Goal: Task Accomplishment & Management: Manage account settings

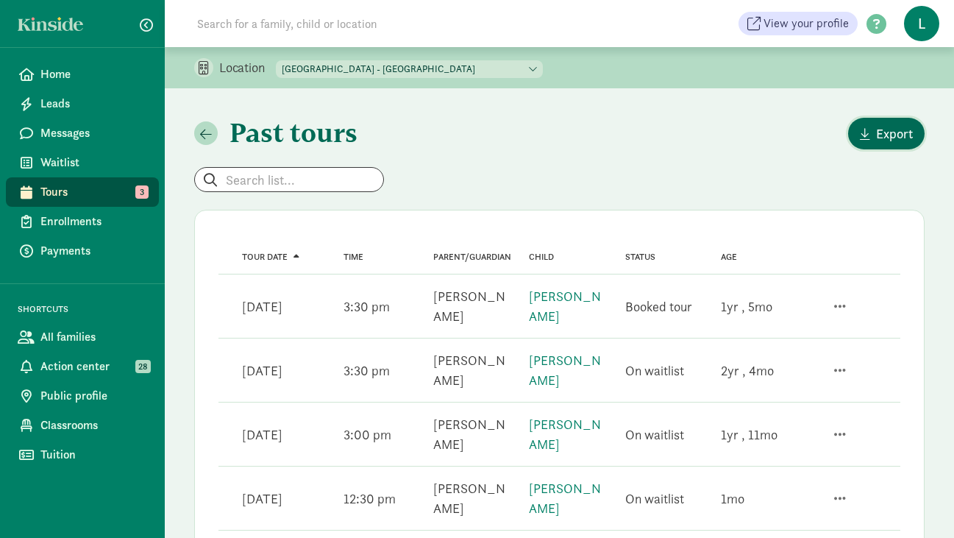
click at [868, 136] on span "button" at bounding box center [865, 133] width 10 height 13
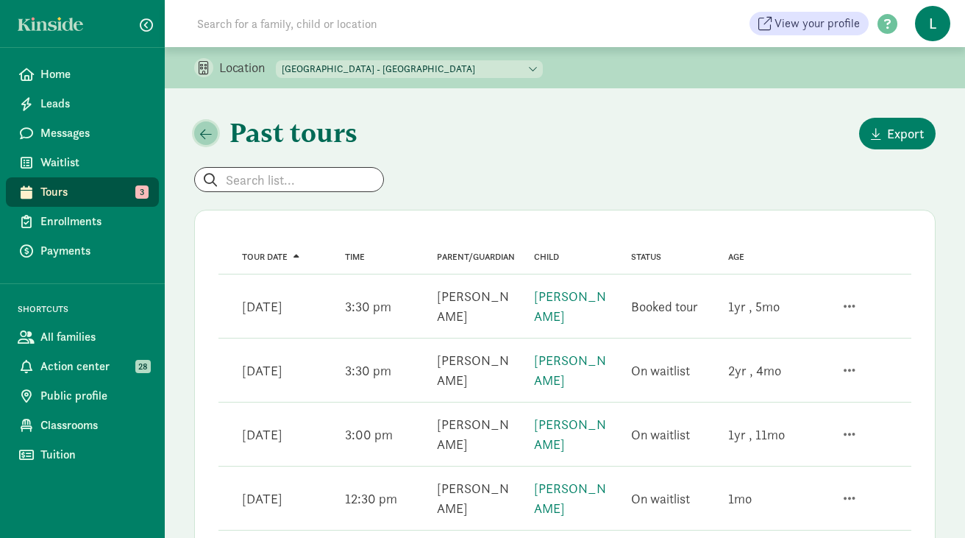
click at [210, 132] on span "button" at bounding box center [206, 133] width 12 height 13
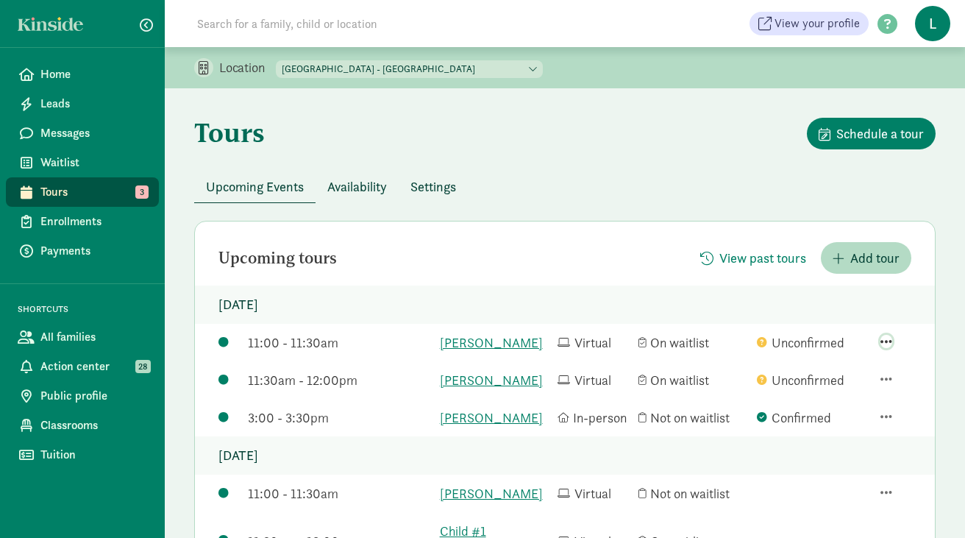
click at [886, 347] on span "button" at bounding box center [887, 341] width 12 height 13
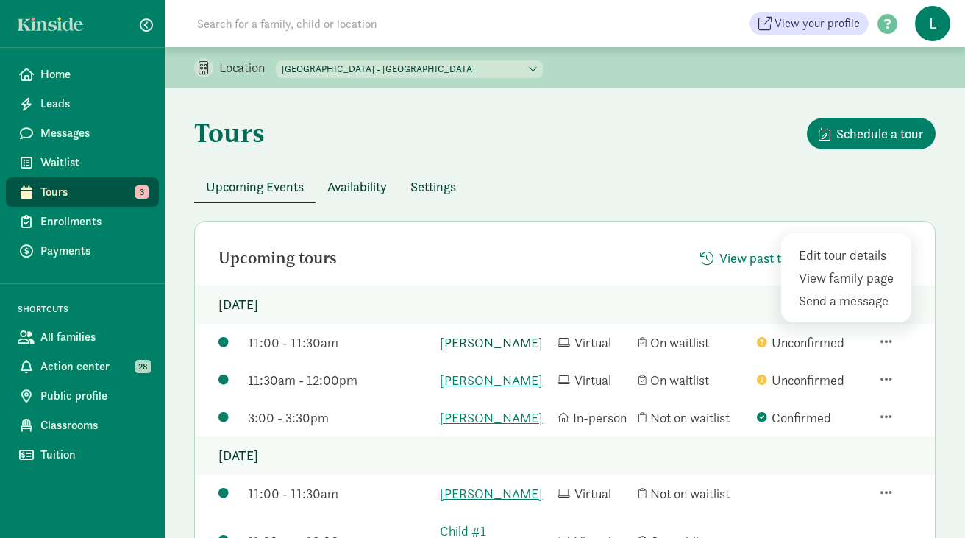
click at [507, 343] on link "Amudha Rajagopal-naidu" at bounding box center [495, 342] width 110 height 20
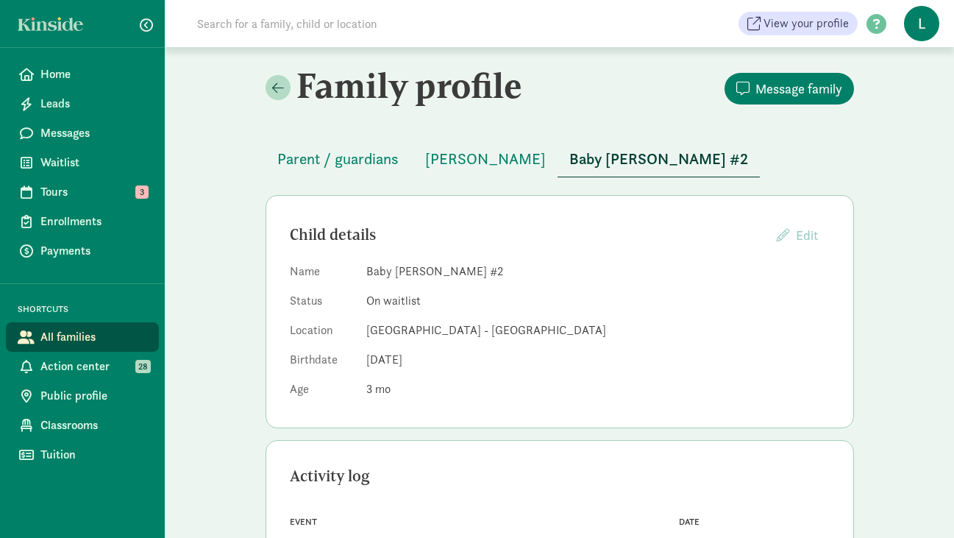
click at [338, 26] on input at bounding box center [394, 23] width 413 height 29
paste input "[EMAIL_ADDRESS][DOMAIN_NAME]"
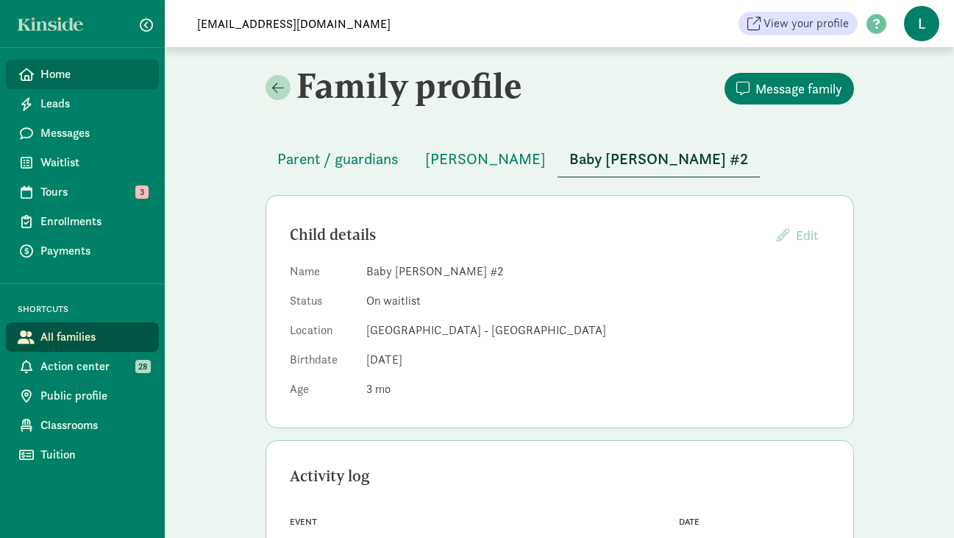
type input "[EMAIL_ADDRESS][DOMAIN_NAME]"
click at [99, 70] on span "Home" at bounding box center [93, 74] width 107 height 18
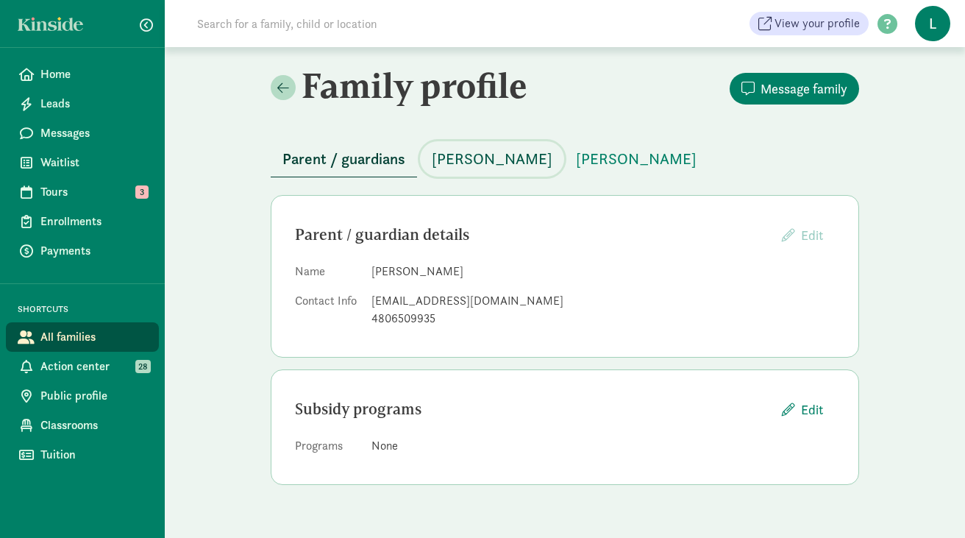
click at [483, 162] on span "[PERSON_NAME]" at bounding box center [492, 159] width 121 height 24
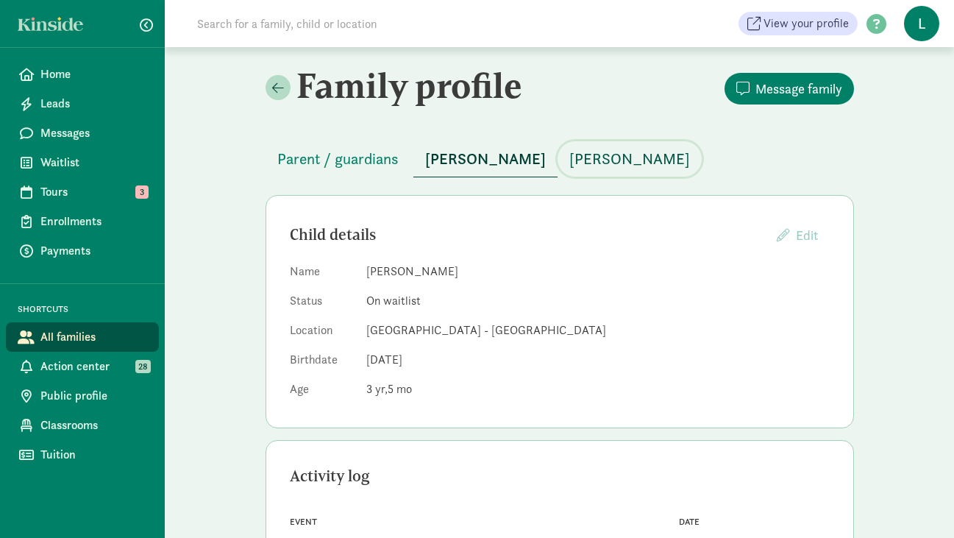
click at [569, 154] on span "[PERSON_NAME]" at bounding box center [629, 159] width 121 height 24
click at [350, 168] on span "Parent / guardians" at bounding box center [337, 159] width 121 height 24
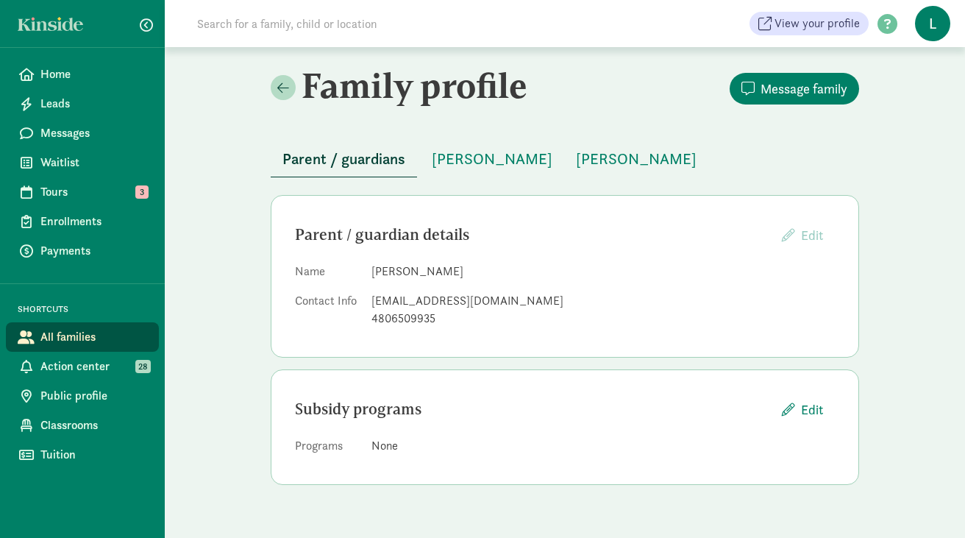
drag, startPoint x: 460, startPoint y: 272, endPoint x: 374, endPoint y: 271, distance: 85.3
click at [374, 271] on dd "[PERSON_NAME]" at bounding box center [602, 272] width 463 height 18
copy dd "[PERSON_NAME]"
click at [91, 77] on span "Home" at bounding box center [93, 74] width 107 height 18
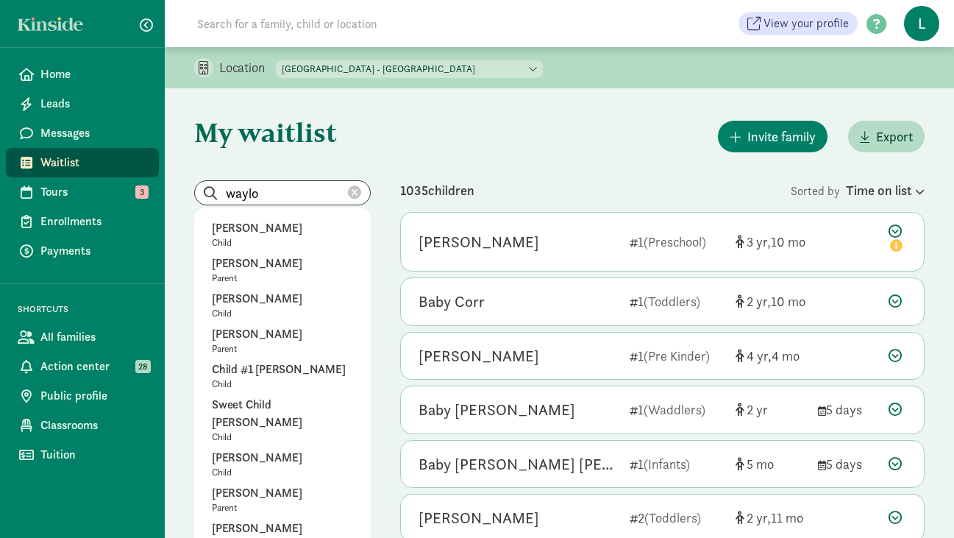
click at [352, 193] on icon at bounding box center [354, 192] width 13 height 13
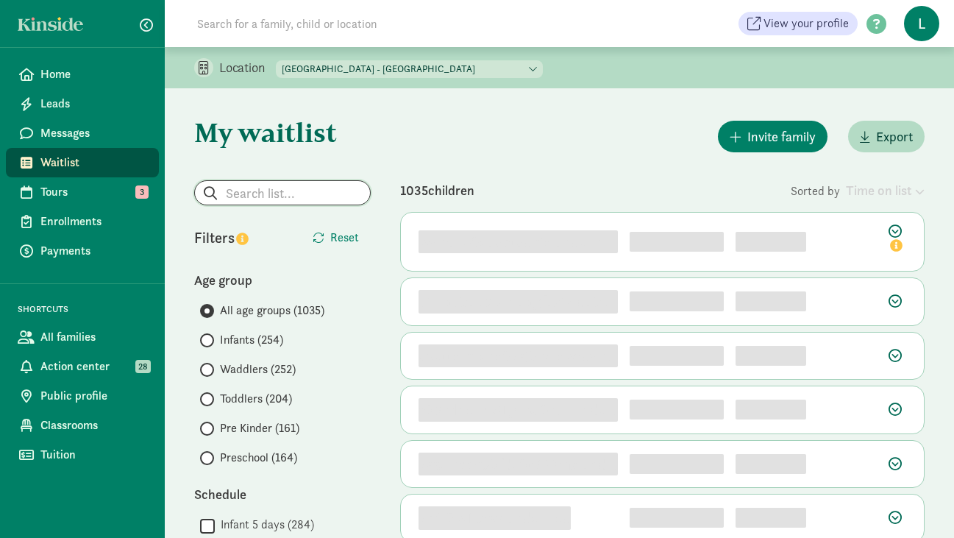
click at [286, 193] on input "search" at bounding box center [282, 193] width 175 height 24
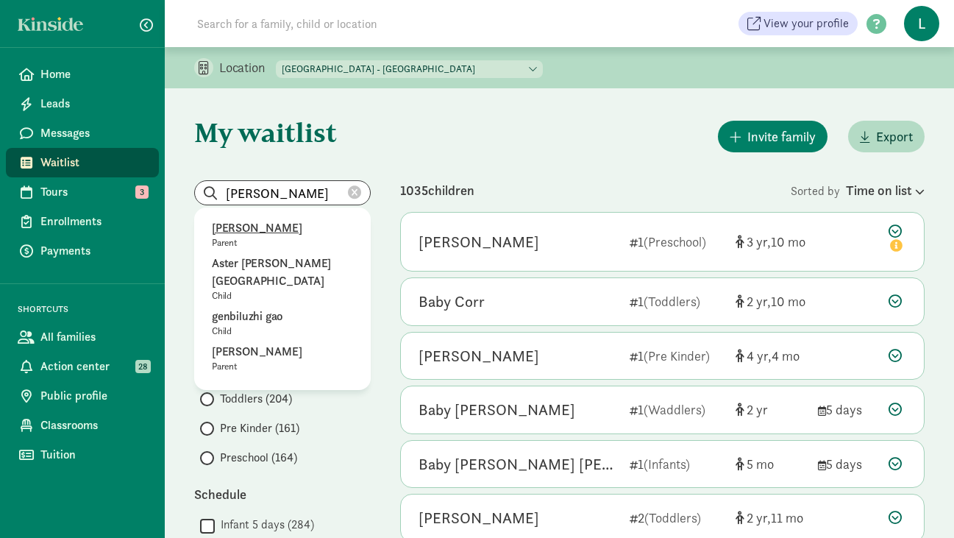
click at [238, 227] on p "luz suarez" at bounding box center [282, 228] width 141 height 18
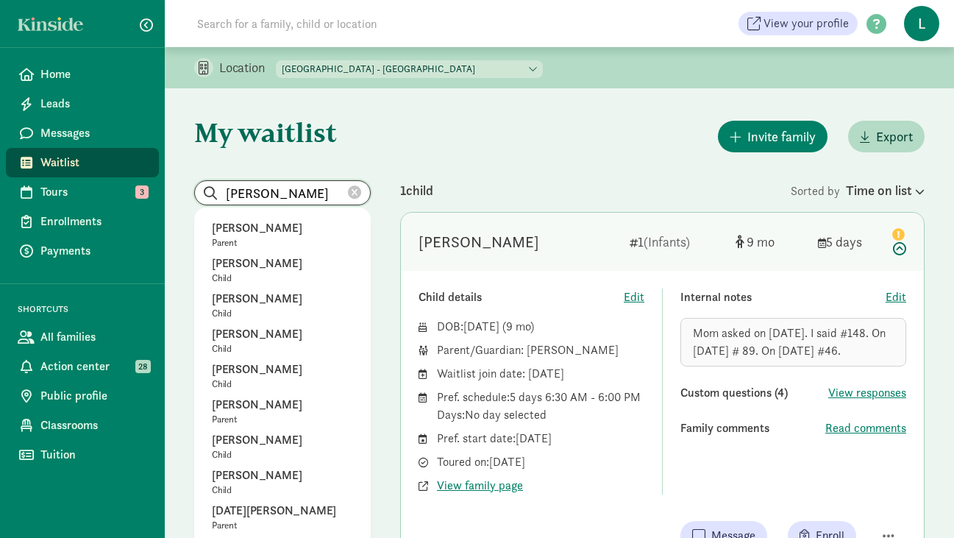
click at [306, 193] on input "luz suarez" at bounding box center [282, 193] width 175 height 24
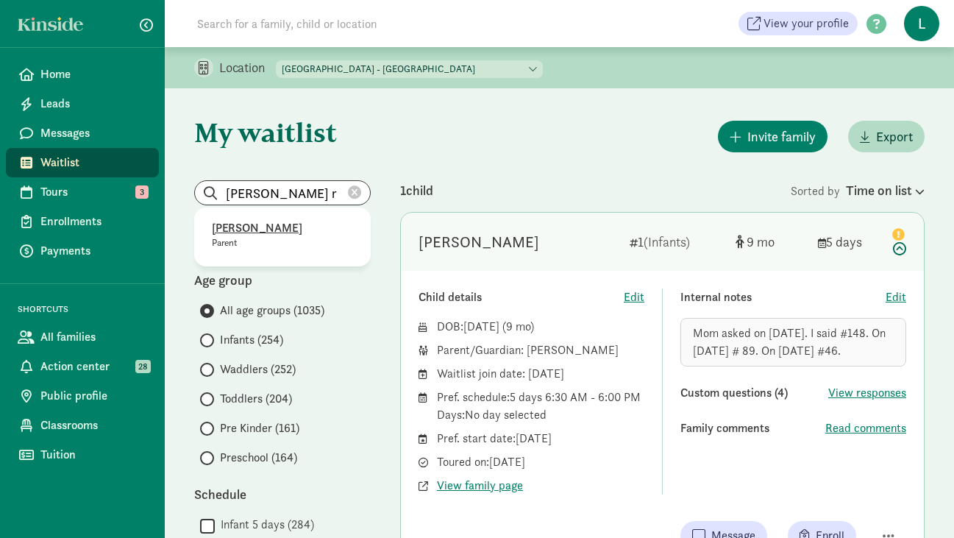
click at [249, 228] on p "Luz Ruiz" at bounding box center [282, 228] width 141 height 18
type input "Luz Ruiz"
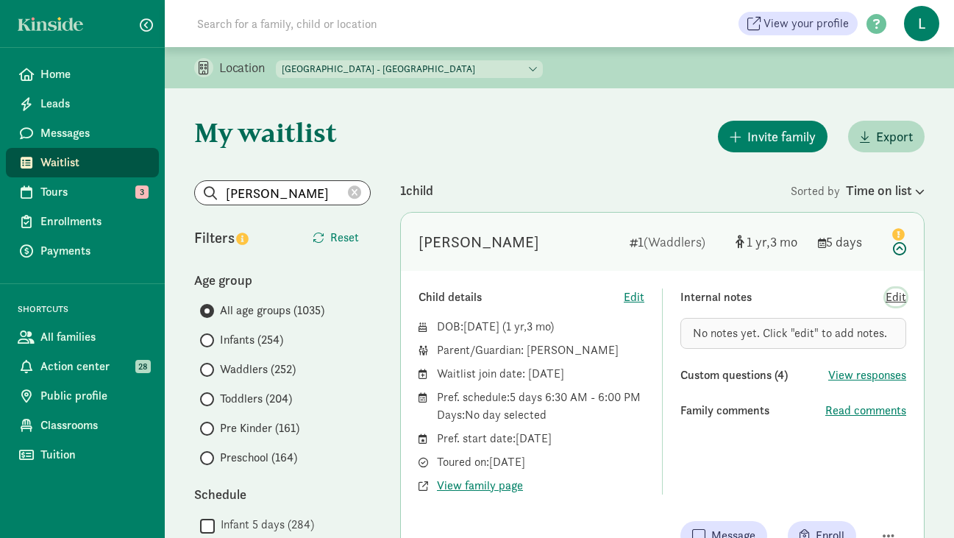
click at [898, 297] on span "Edit" at bounding box center [896, 297] width 21 height 18
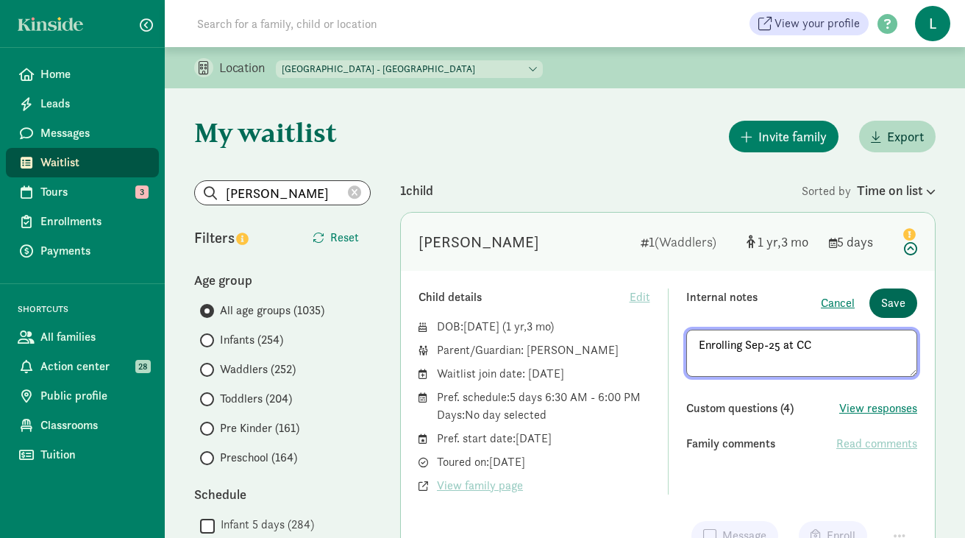
type textarea "Enrolling Sep-25 at CC"
click at [893, 298] on span "Save" at bounding box center [893, 303] width 24 height 18
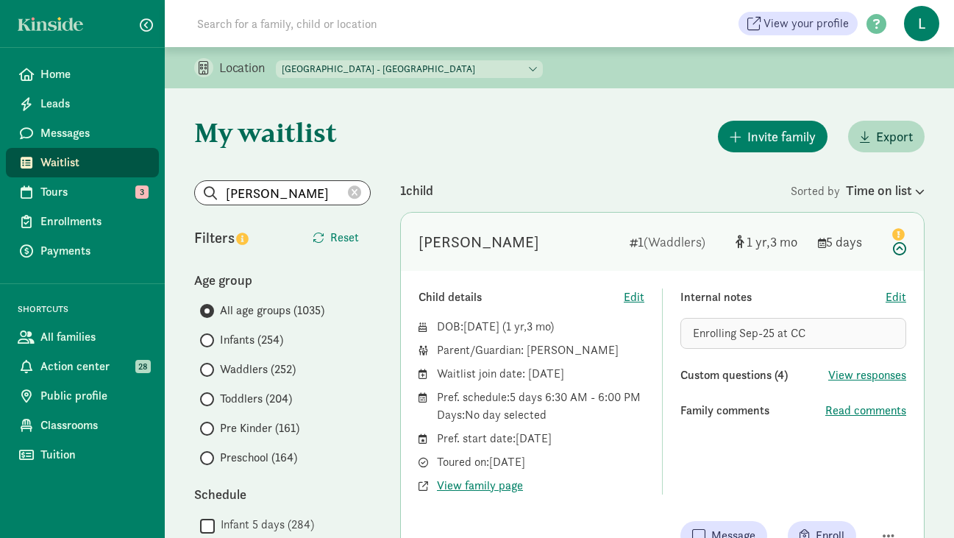
click at [352, 193] on icon at bounding box center [354, 192] width 13 height 13
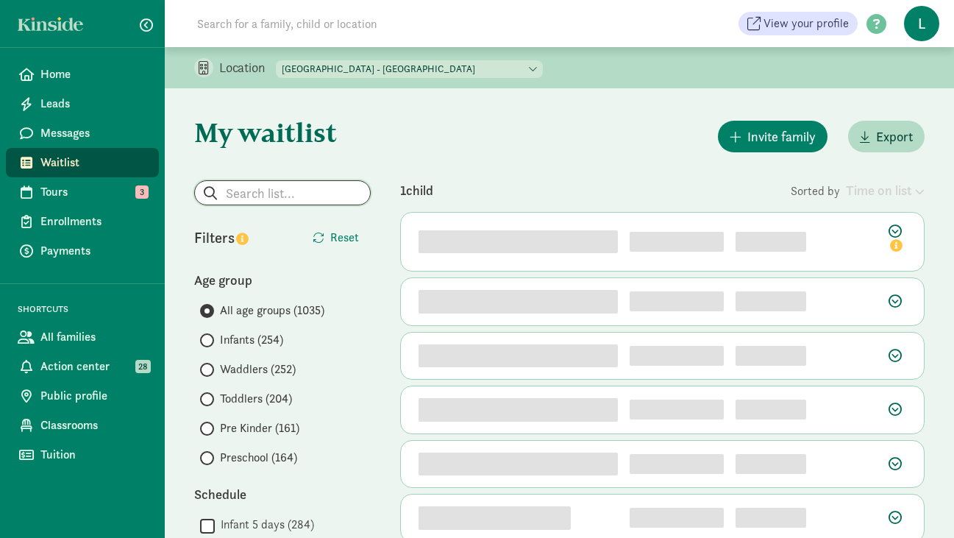
click at [258, 196] on input "search" at bounding box center [282, 193] width 175 height 24
paste input "rsteinberg6@gmail.com"
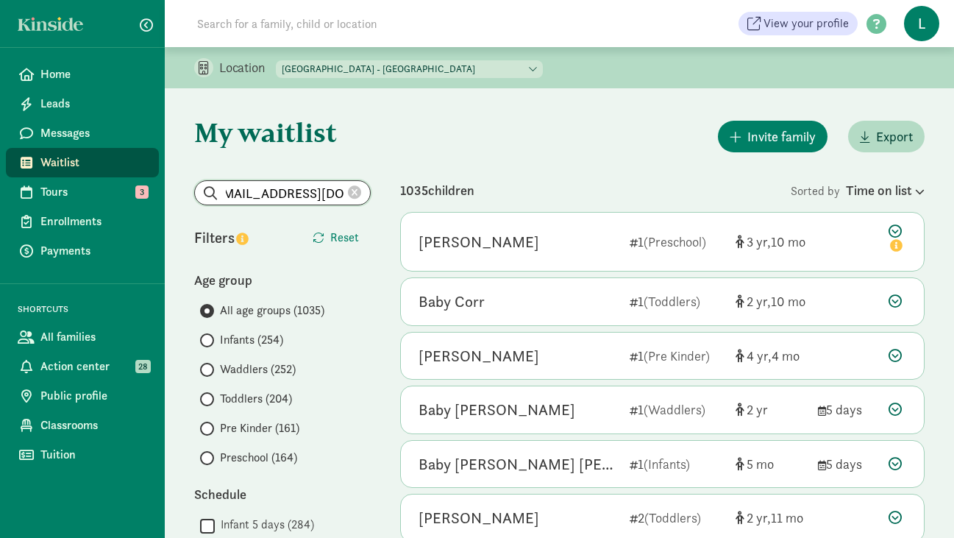
type input "[EMAIL_ADDRESS][DOMAIN_NAME]"
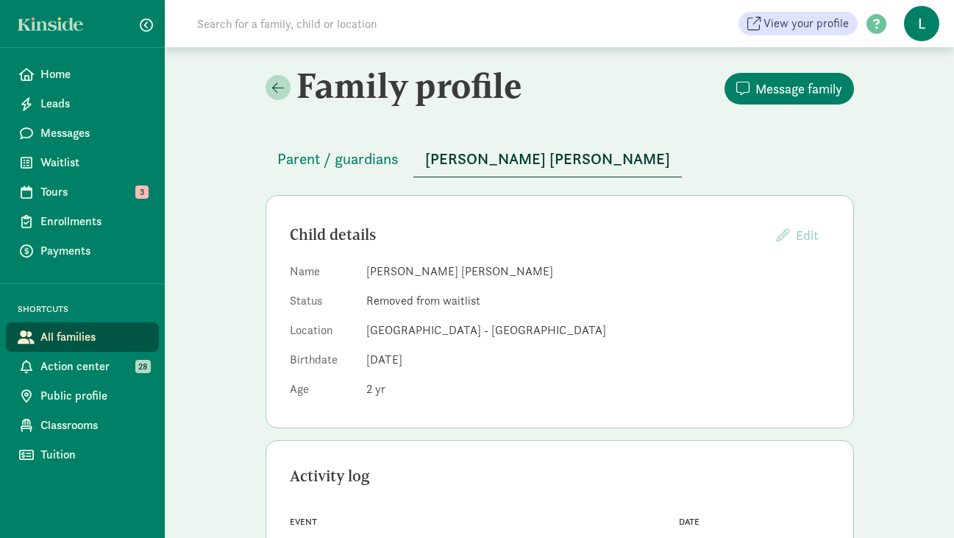
click at [229, 21] on input at bounding box center [394, 23] width 413 height 29
paste input "[EMAIL_ADDRESS][DOMAIN_NAME]"
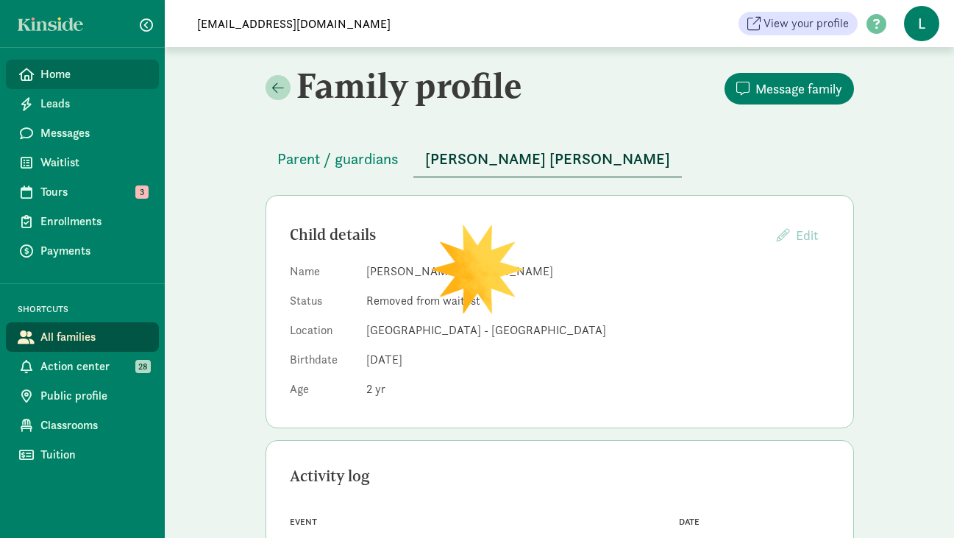
type input "[EMAIL_ADDRESS][DOMAIN_NAME]"
click at [74, 78] on span "Home" at bounding box center [93, 74] width 107 height 18
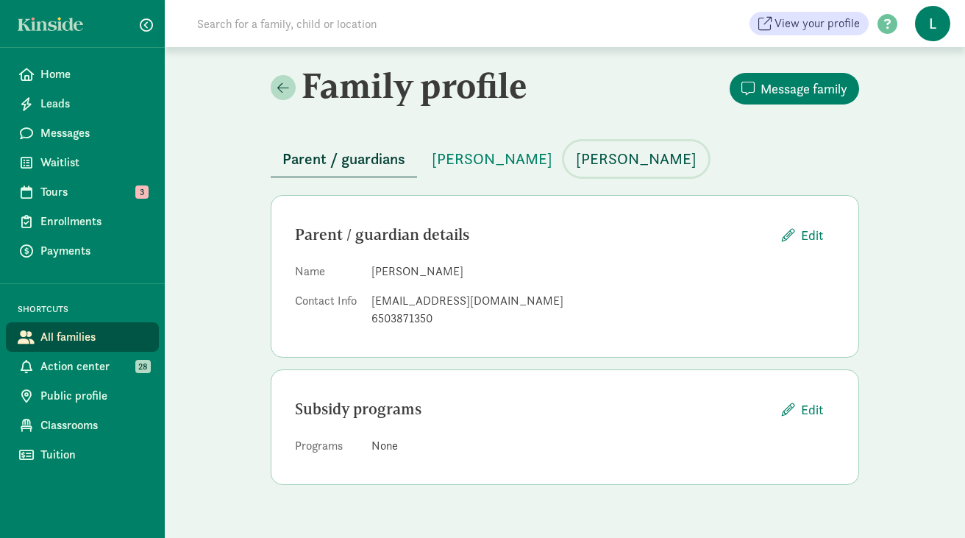
click at [597, 158] on span "Sienna Cohen" at bounding box center [636, 159] width 121 height 24
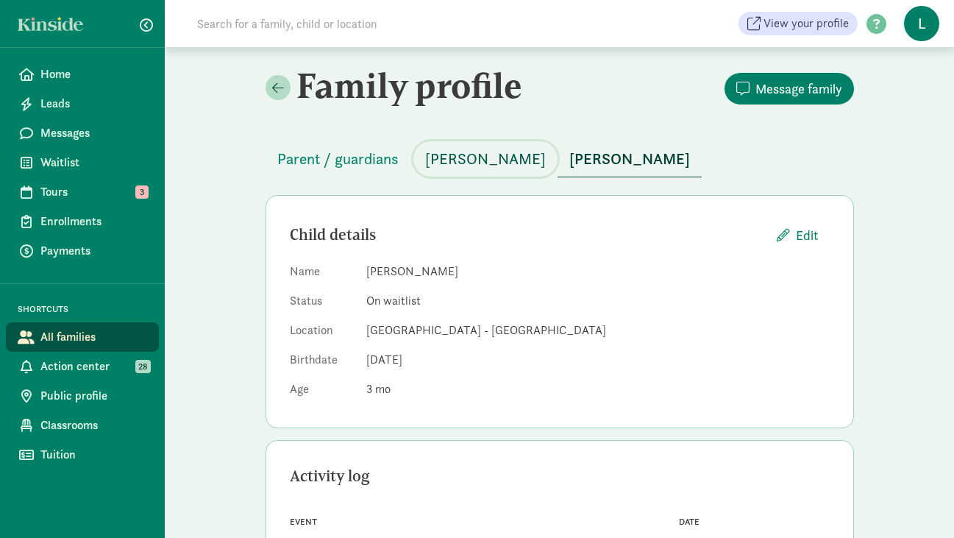
click at [465, 166] on span "Julien Cohen" at bounding box center [485, 159] width 121 height 24
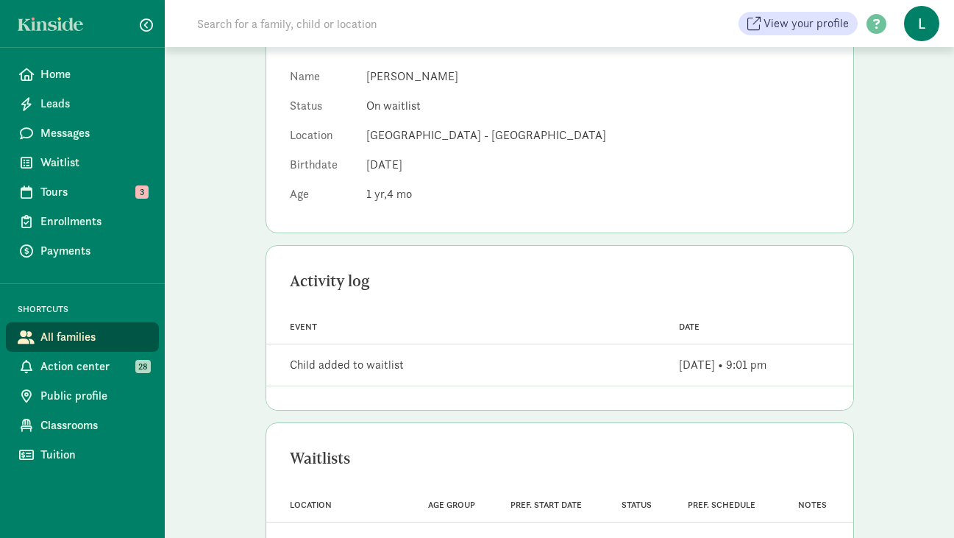
scroll to position [269, 0]
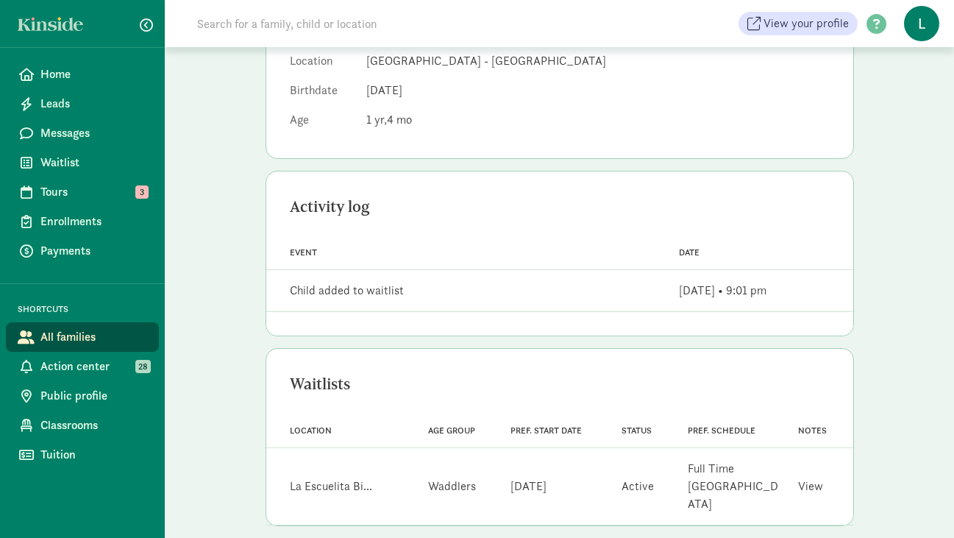
click at [805, 483] on link "View" at bounding box center [810, 485] width 25 height 15
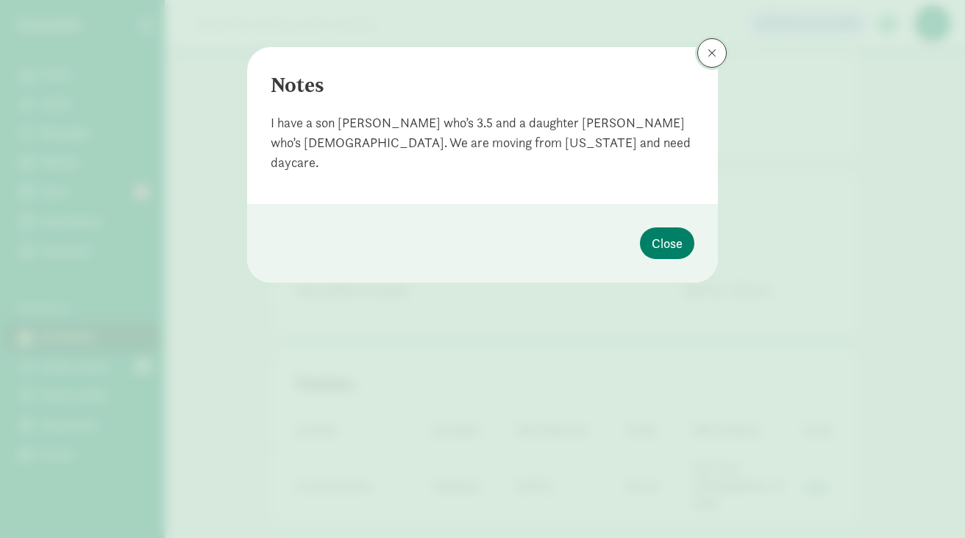
click at [711, 50] on span at bounding box center [712, 53] width 9 height 12
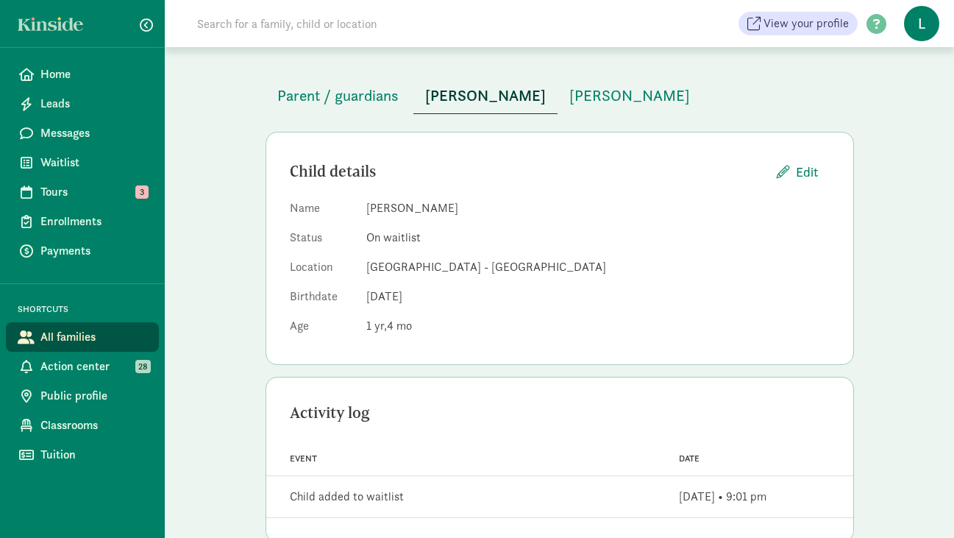
scroll to position [0, 0]
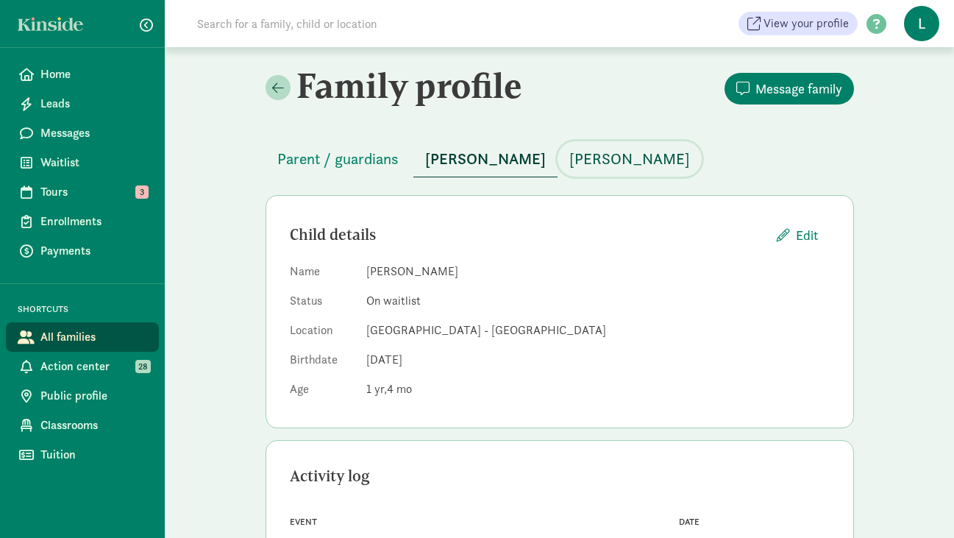
click at [569, 160] on span "Sienna Cohen" at bounding box center [629, 159] width 121 height 24
click at [461, 160] on span "Julien Cohen" at bounding box center [485, 159] width 121 height 24
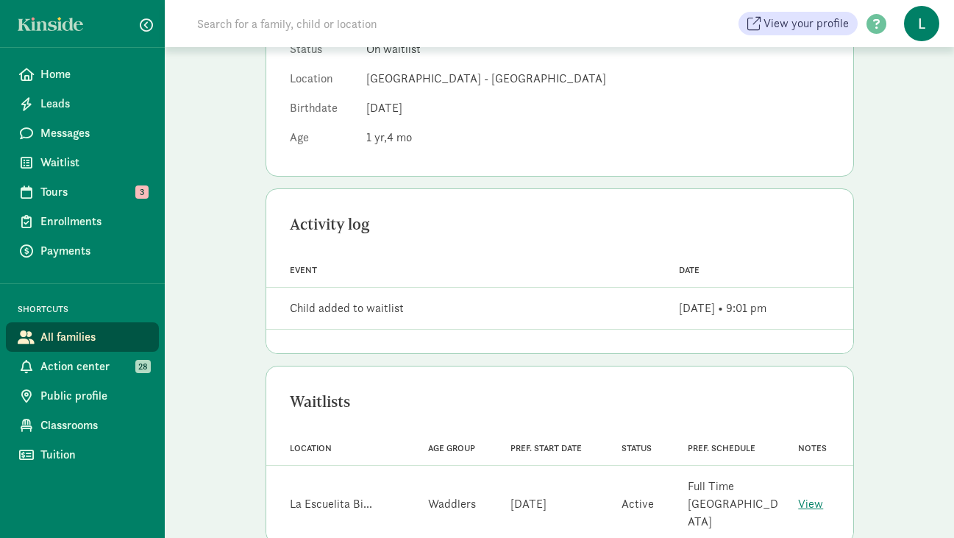
scroll to position [269, 0]
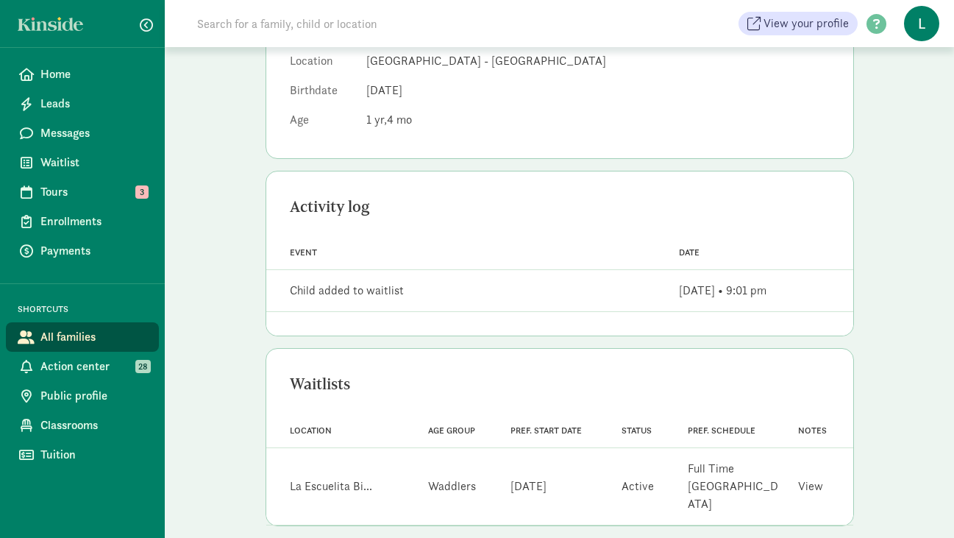
click at [807, 480] on link "View" at bounding box center [810, 485] width 25 height 15
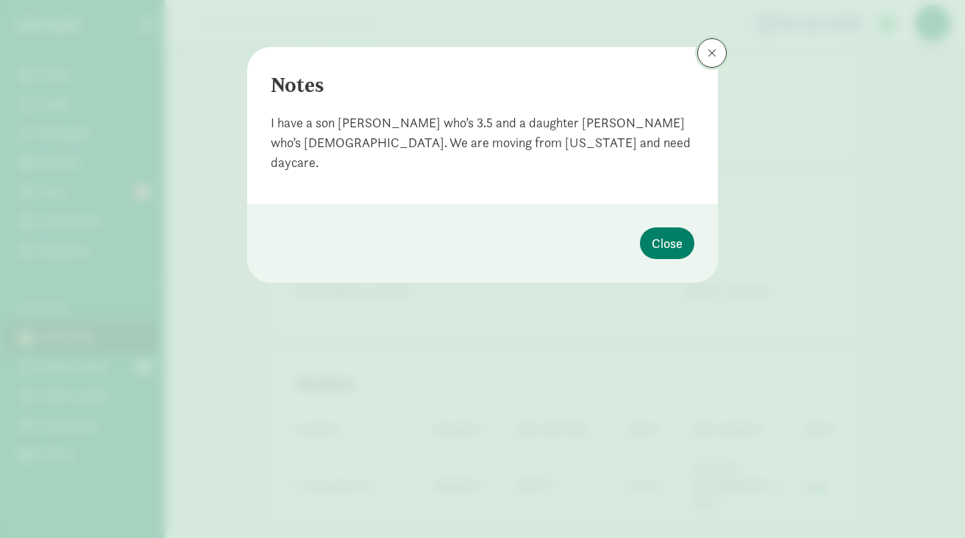
click at [711, 53] on span at bounding box center [712, 53] width 9 height 12
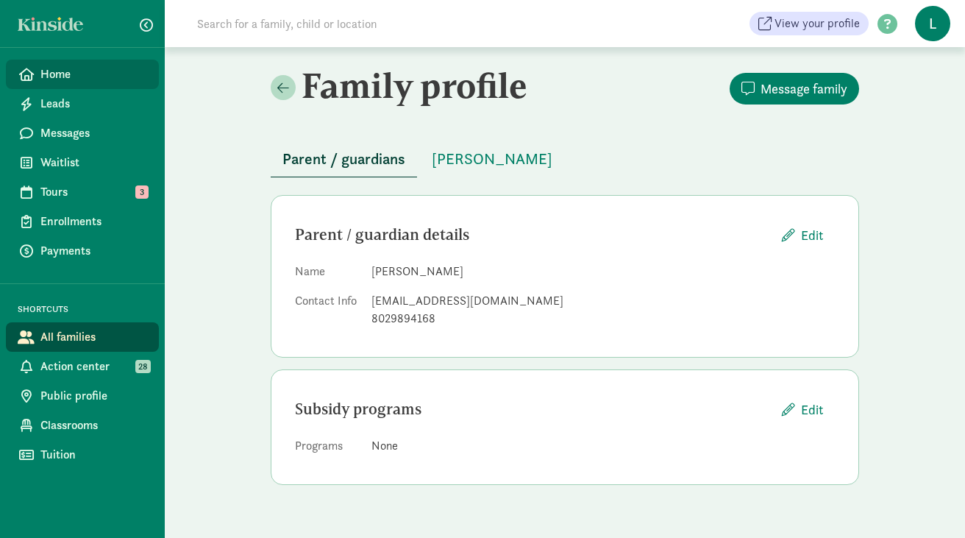
click at [55, 74] on span "Home" at bounding box center [93, 74] width 107 height 18
click at [468, 157] on span "[PERSON_NAME]" at bounding box center [492, 159] width 121 height 24
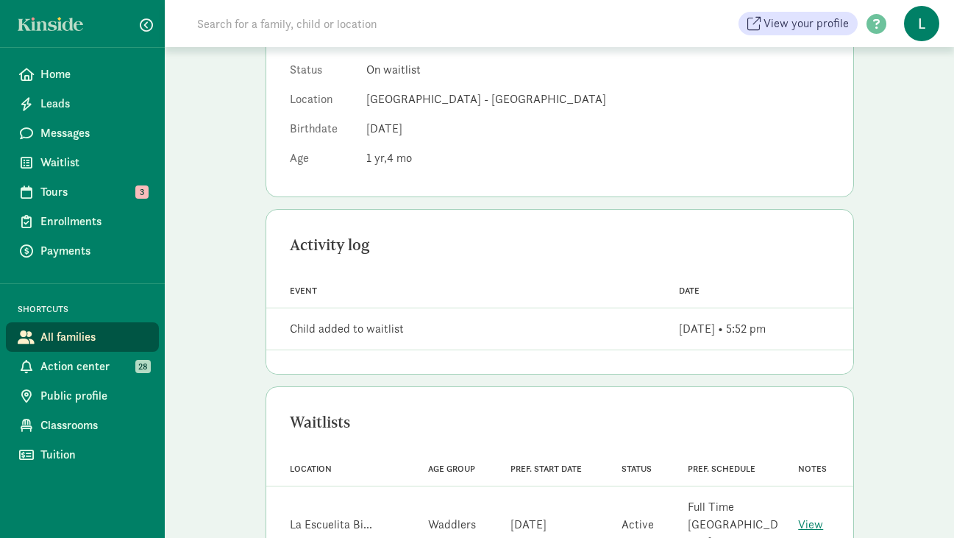
scroll to position [269, 0]
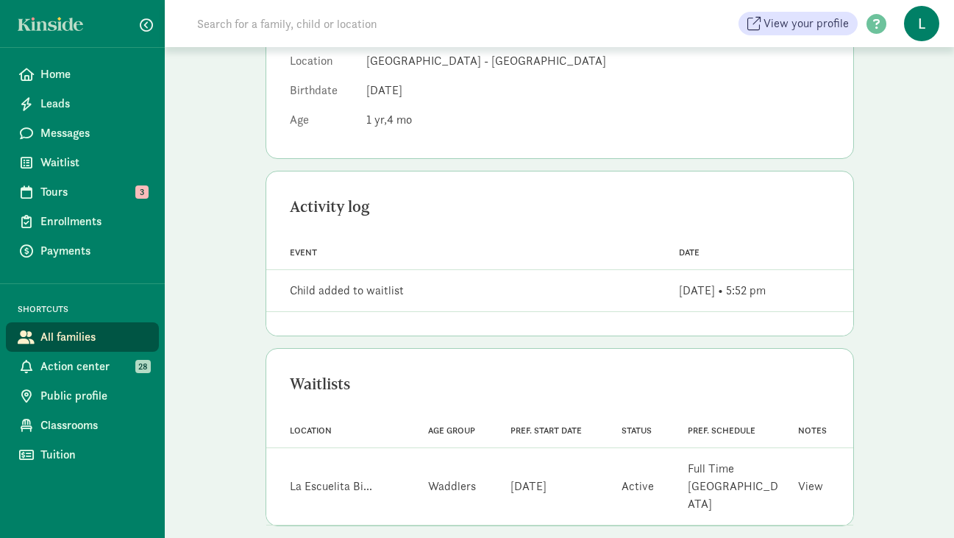
click at [810, 479] on link "View" at bounding box center [810, 485] width 25 height 15
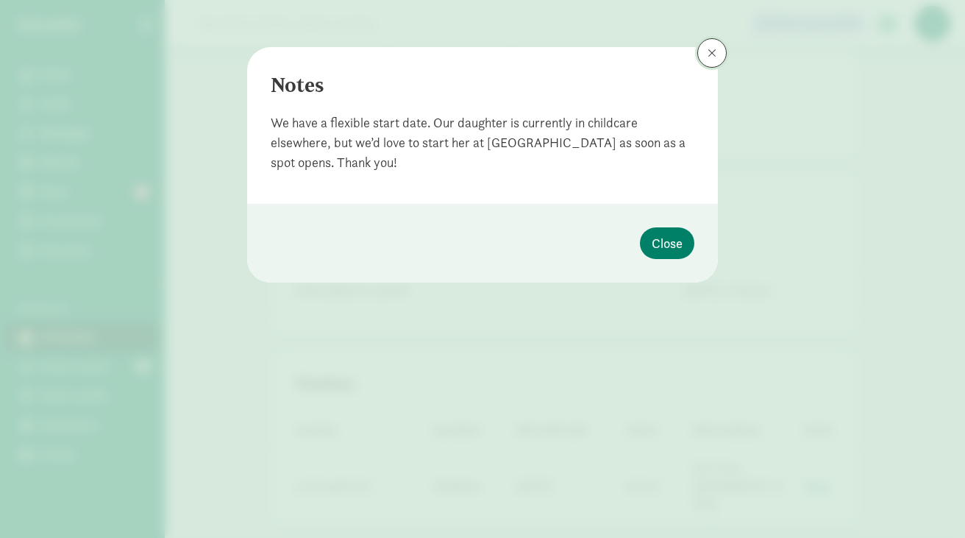
click at [708, 52] on span at bounding box center [712, 53] width 9 height 12
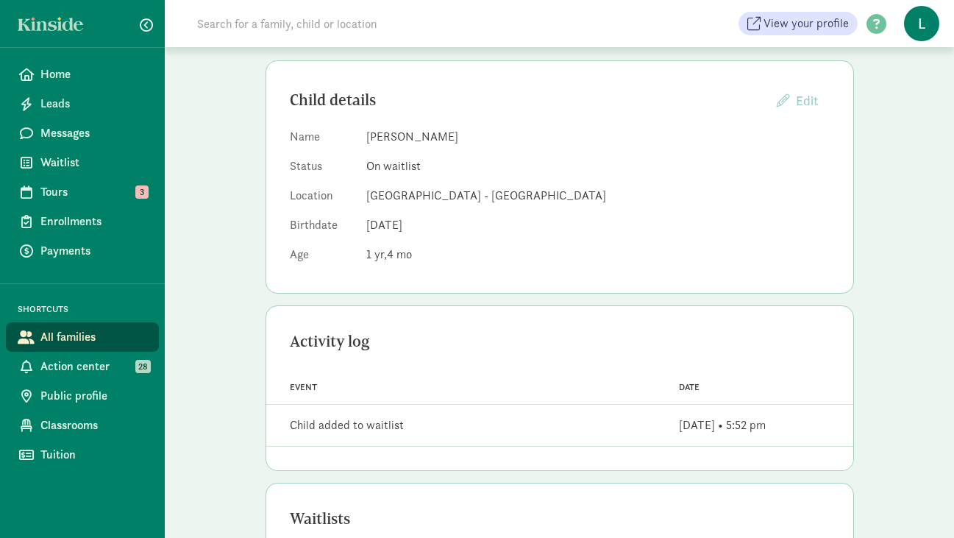
scroll to position [0, 0]
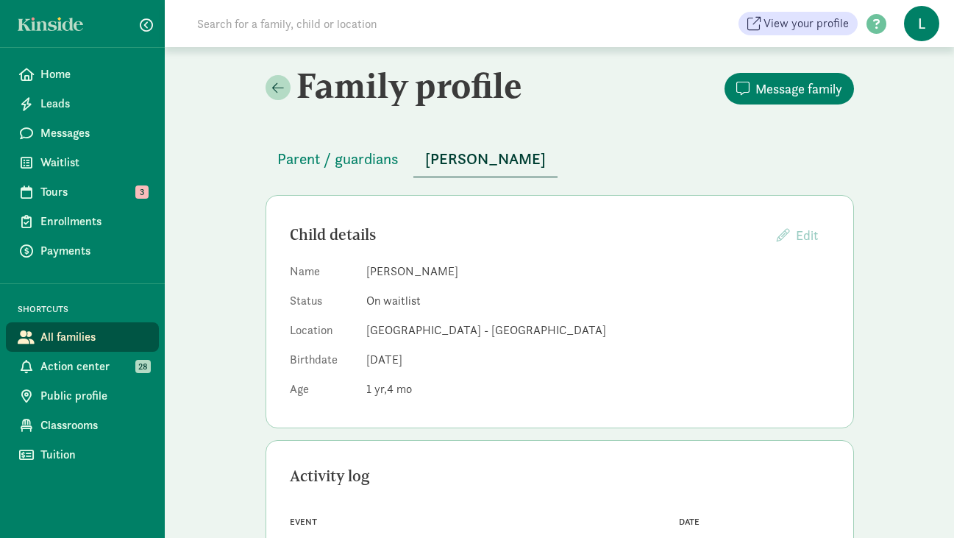
click at [225, 24] on input at bounding box center [394, 23] width 413 height 29
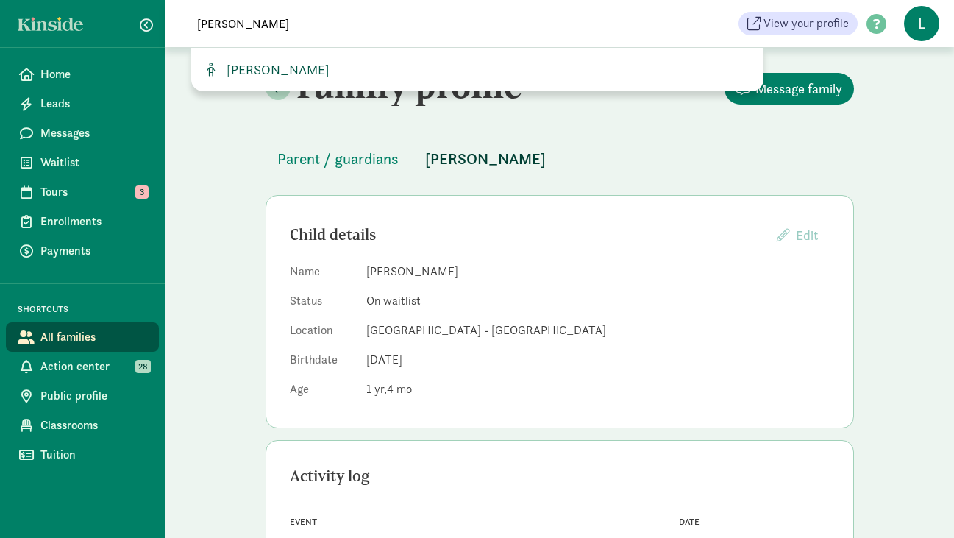
type input "eliot ray"
click at [248, 66] on span "Eliot Ray" at bounding box center [275, 69] width 109 height 17
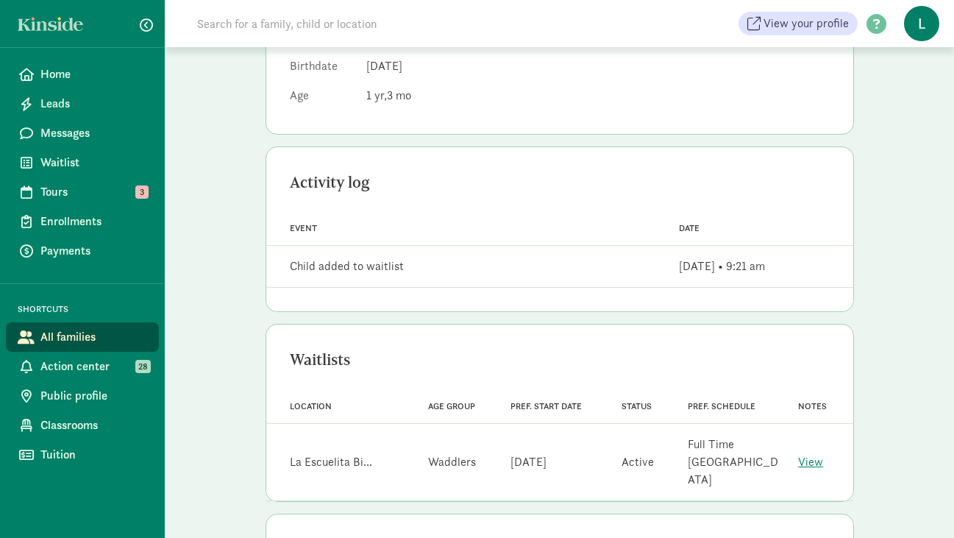
scroll to position [300, 0]
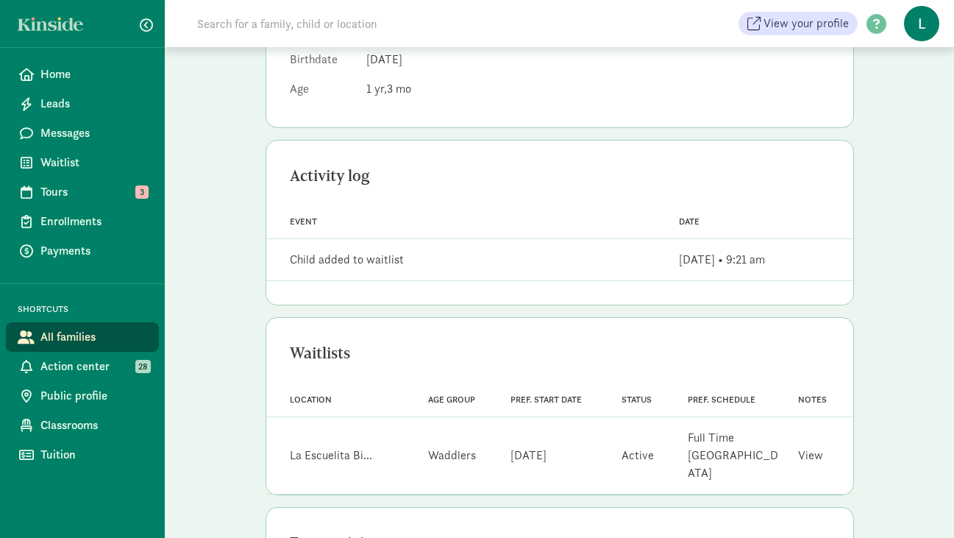
click at [813, 450] on link "View" at bounding box center [810, 454] width 25 height 15
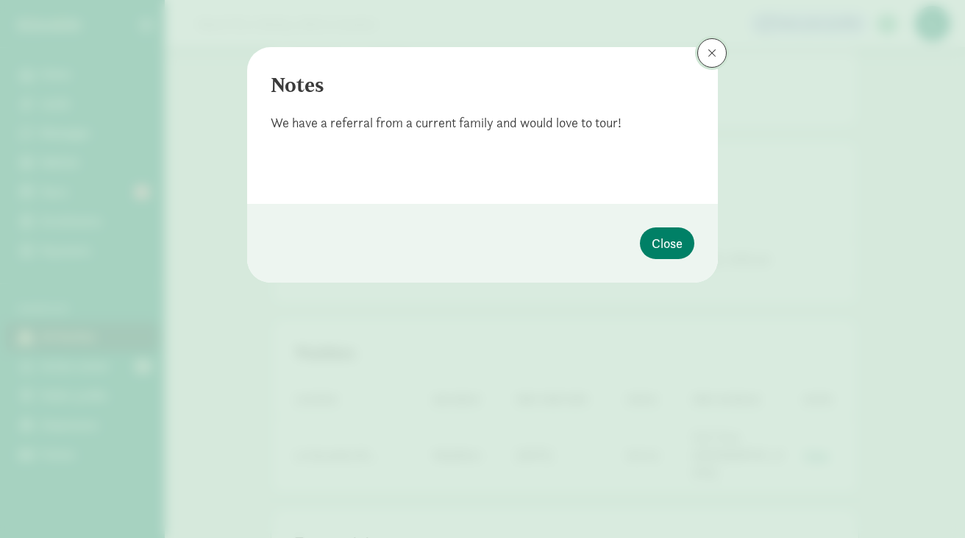
click at [710, 51] on span at bounding box center [712, 53] width 9 height 12
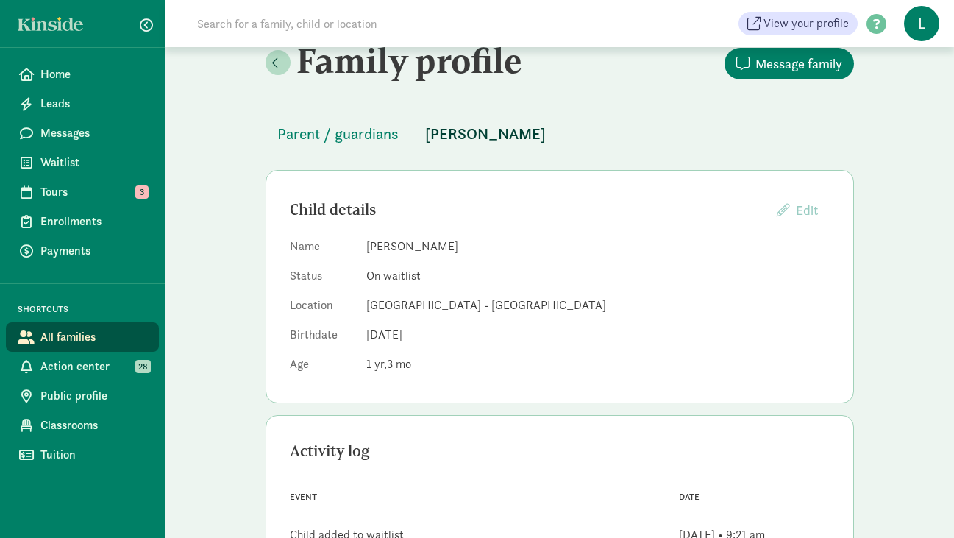
scroll to position [0, 0]
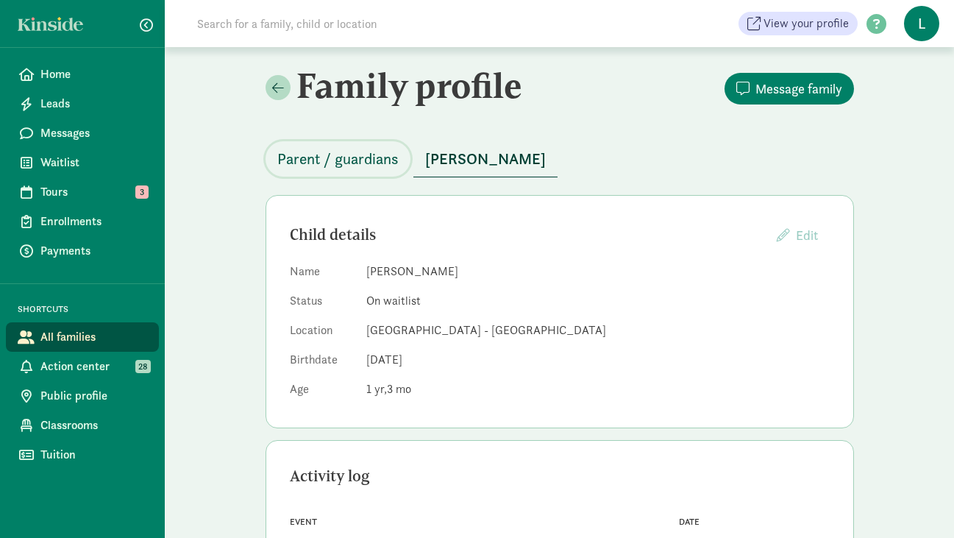
click at [374, 146] on button "Parent / guardians" at bounding box center [338, 158] width 145 height 35
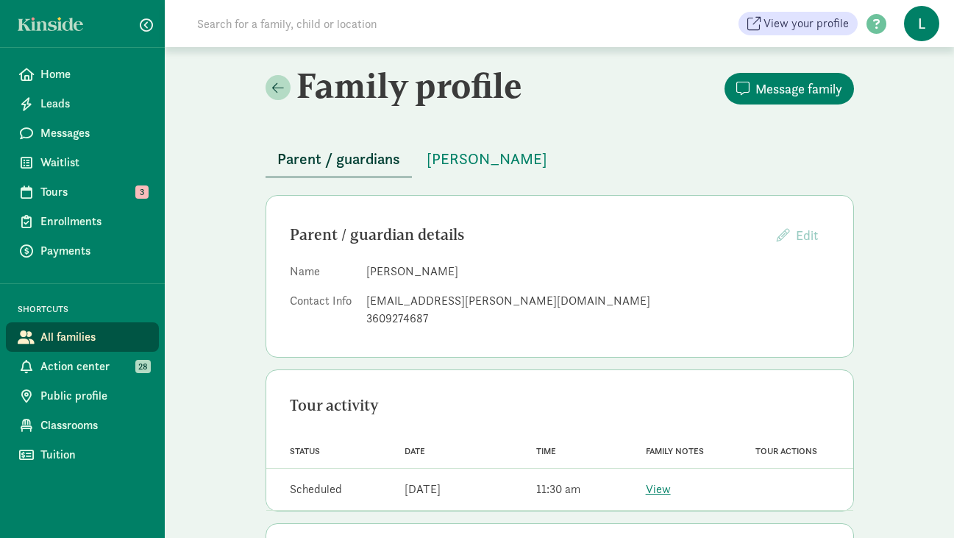
scroll to position [130, 0]
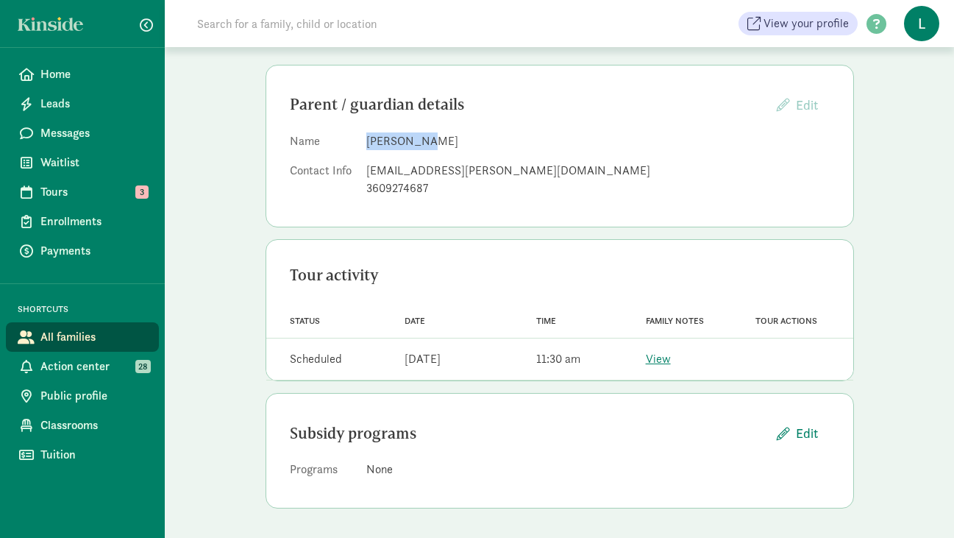
drag, startPoint x: 419, startPoint y: 143, endPoint x: 366, endPoint y: 140, distance: 53.8
click at [366, 140] on dd "[PERSON_NAME]" at bounding box center [597, 141] width 463 height 18
copy dd "[PERSON_NAME]"
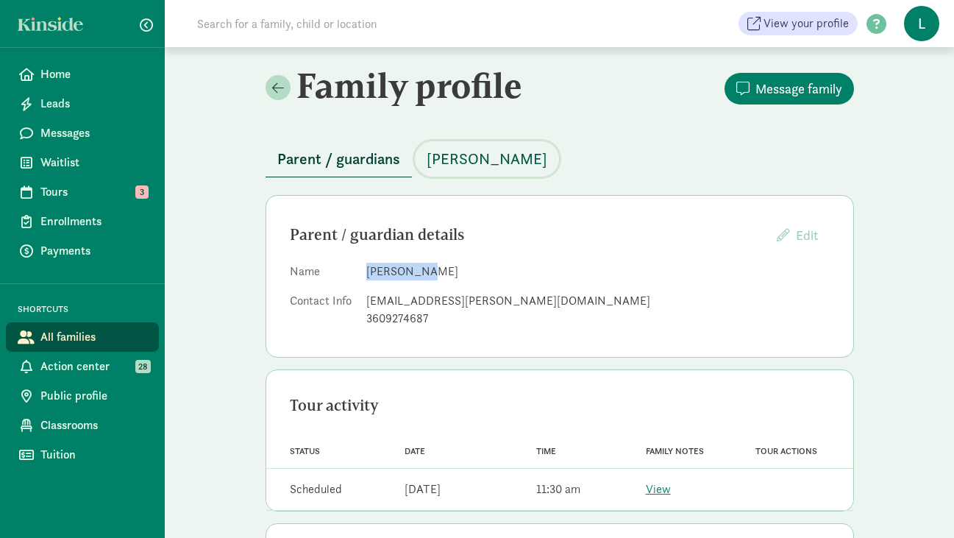
click at [463, 160] on span "[PERSON_NAME]" at bounding box center [487, 159] width 121 height 24
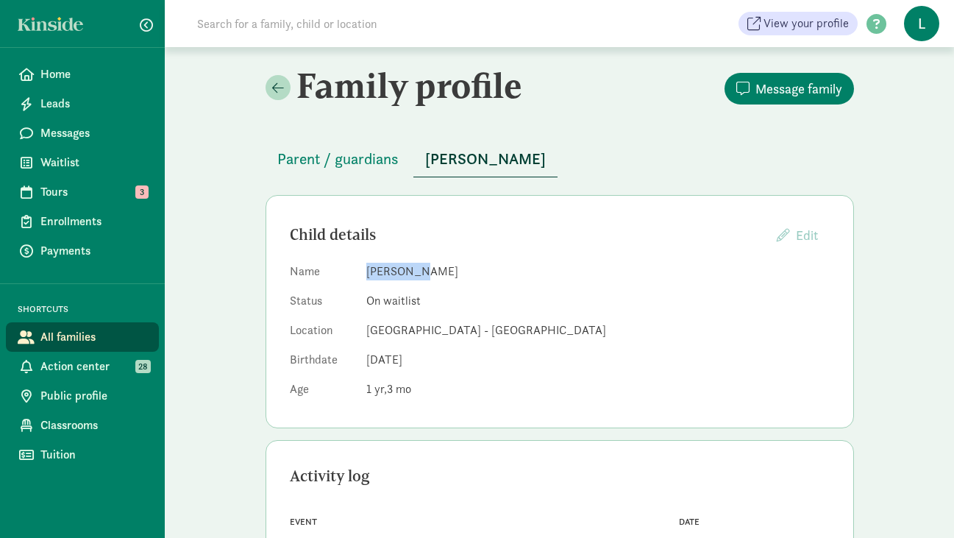
drag, startPoint x: 408, startPoint y: 273, endPoint x: 364, endPoint y: 272, distance: 44.1
click at [364, 272] on dl "Name [PERSON_NAME] Status On waitlist Location [GEOGRAPHIC_DATA] - [GEOGRAPHIC_…" at bounding box center [560, 333] width 540 height 141
copy dd "[PERSON_NAME]"
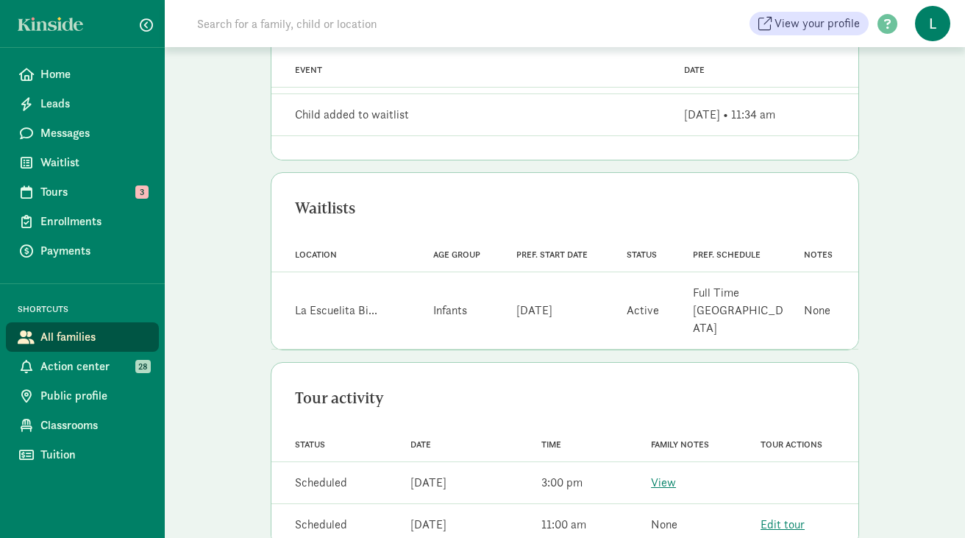
scroll to position [508, 0]
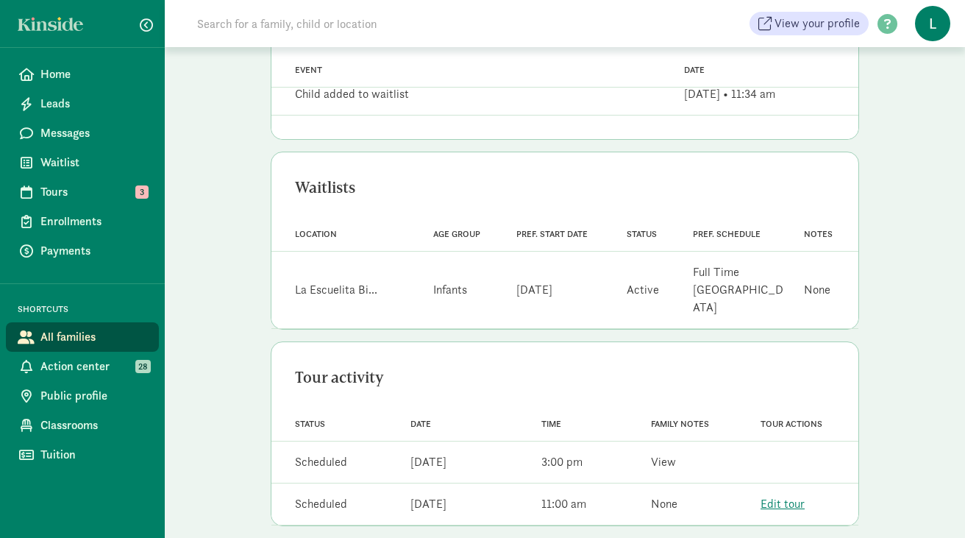
click at [661, 454] on link "View" at bounding box center [663, 461] width 25 height 15
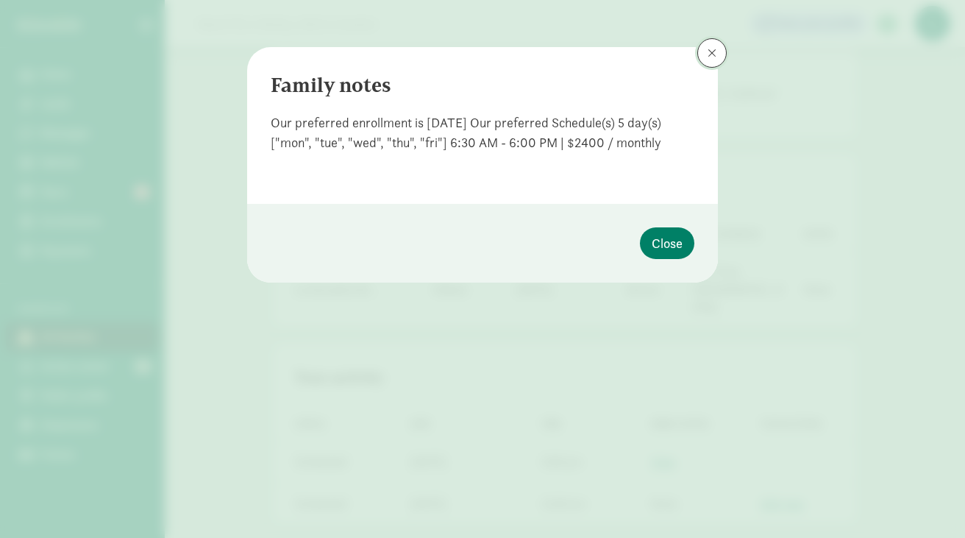
click at [713, 45] on button at bounding box center [711, 52] width 29 height 29
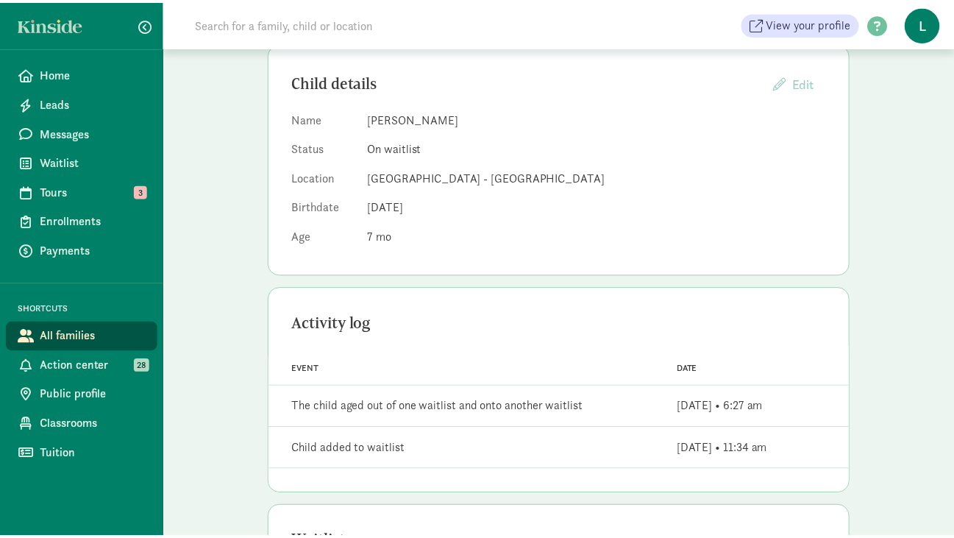
scroll to position [0, 0]
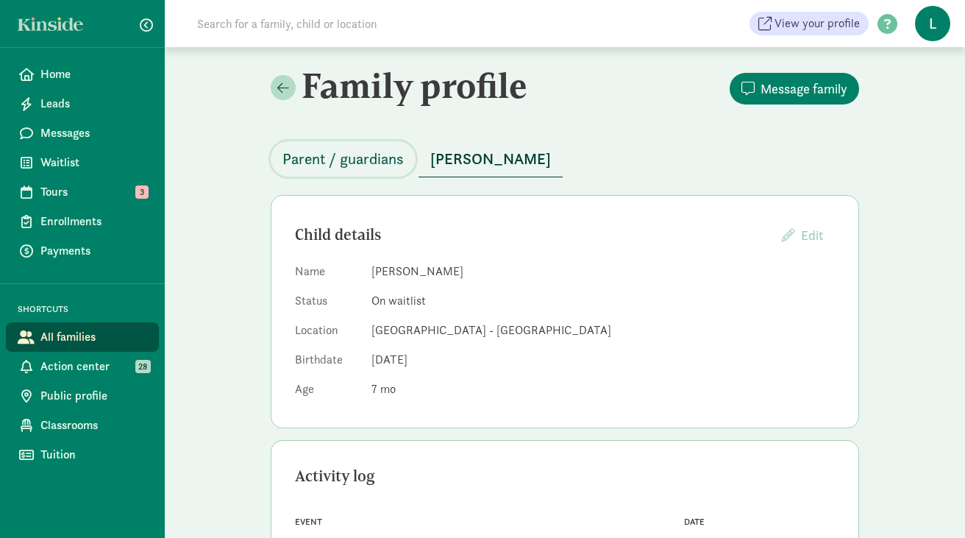
click at [355, 157] on span "Parent / guardians" at bounding box center [342, 159] width 121 height 24
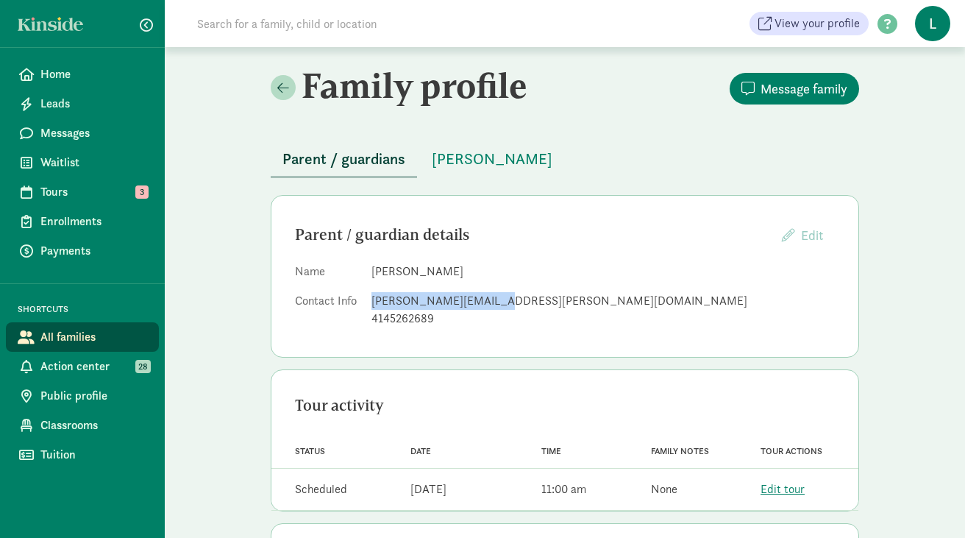
drag, startPoint x: 490, startPoint y: 299, endPoint x: 374, endPoint y: 299, distance: 116.2
click at [374, 299] on div "[PERSON_NAME][EMAIL_ADDRESS][PERSON_NAME][DOMAIN_NAME]" at bounding box center [602, 301] width 463 height 18
copy div "[PERSON_NAME][EMAIL_ADDRESS][PERSON_NAME][DOMAIN_NAME]"
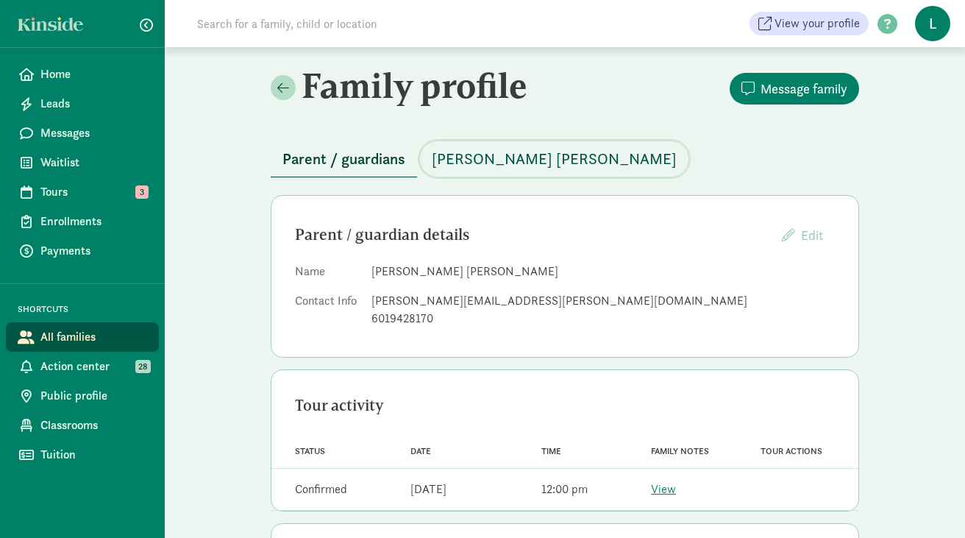
click at [504, 152] on span "[PERSON_NAME] [PERSON_NAME]" at bounding box center [554, 159] width 245 height 24
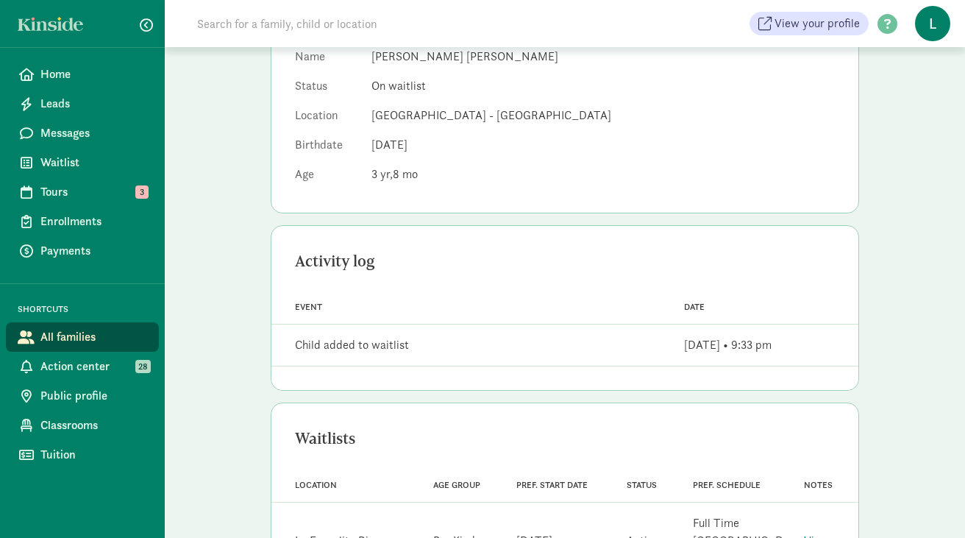
scroll to position [424, 0]
